Goal: Task Accomplishment & Management: Manage account settings

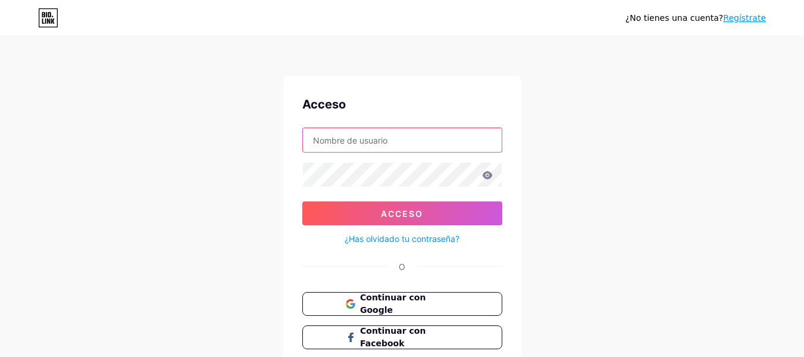
click at [399, 129] on input "text" at bounding box center [402, 140] width 199 height 24
paste input "/petraholistica"
click at [315, 141] on input "/petraholistica" at bounding box center [402, 140] width 199 height 24
type input "petraholistica"
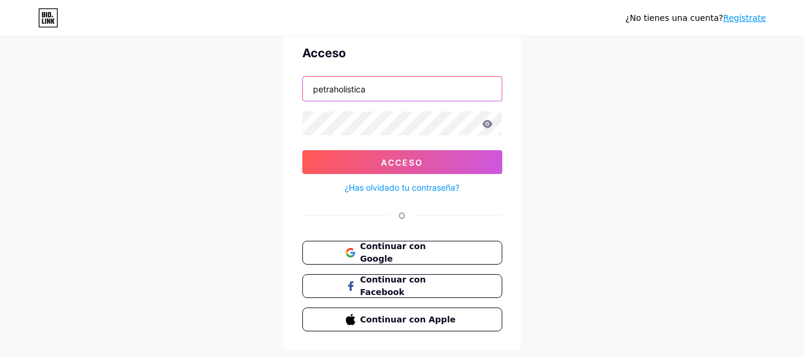
scroll to position [82, 0]
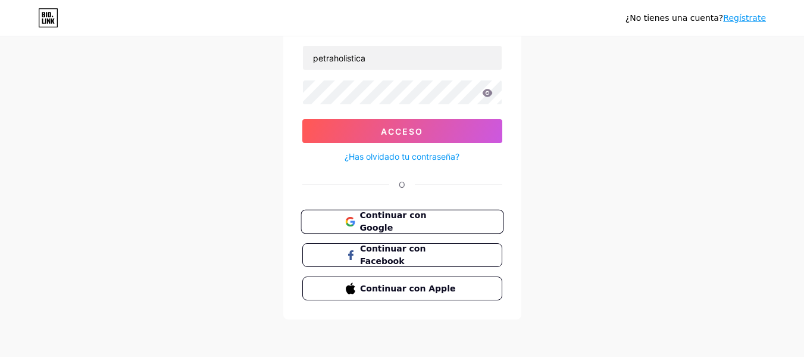
click at [396, 222] on font "Continuar con Google" at bounding box center [393, 221] width 67 height 23
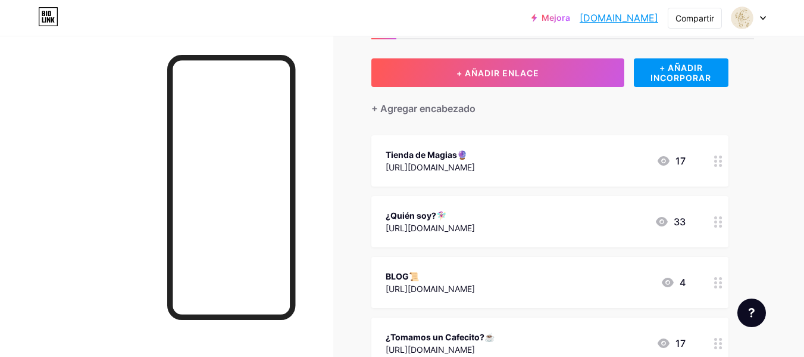
scroll to position [67, 0]
